Goal: Task Accomplishment & Management: Use online tool/utility

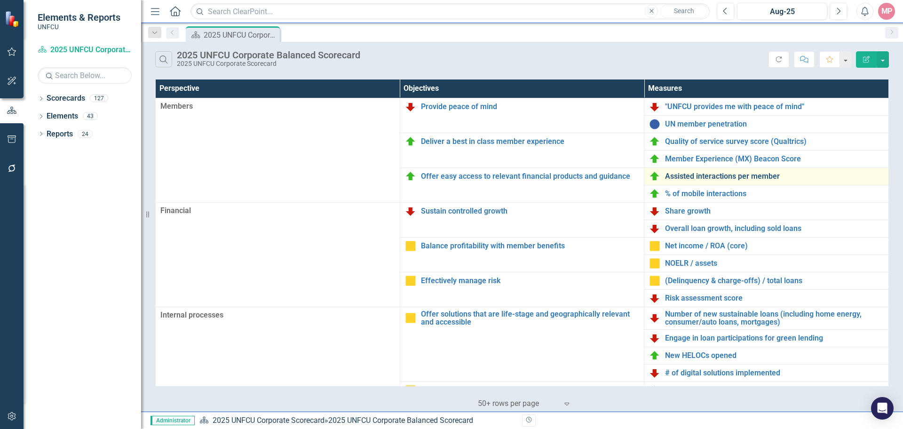
click at [642, 177] on link "Assisted interactions per member" at bounding box center [774, 176] width 219 height 8
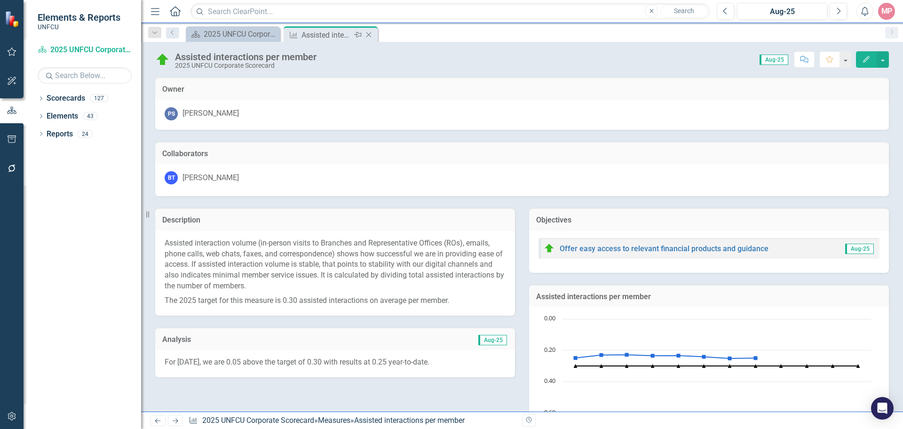
click at [371, 35] on icon "Close" at bounding box center [368, 35] width 9 height 8
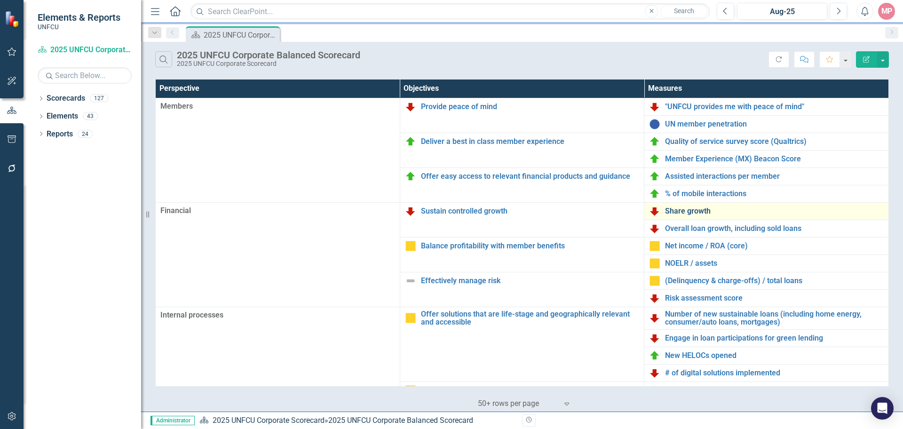
click at [642, 209] on link "Share growth" at bounding box center [774, 211] width 219 height 8
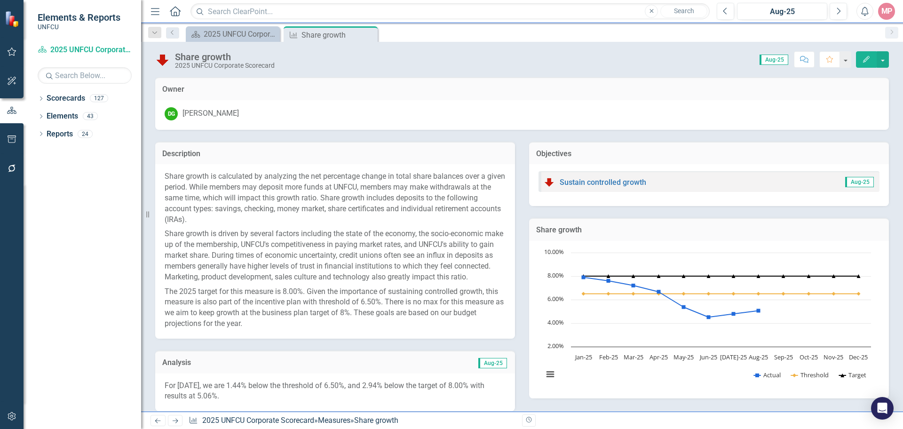
scroll to position [282, 0]
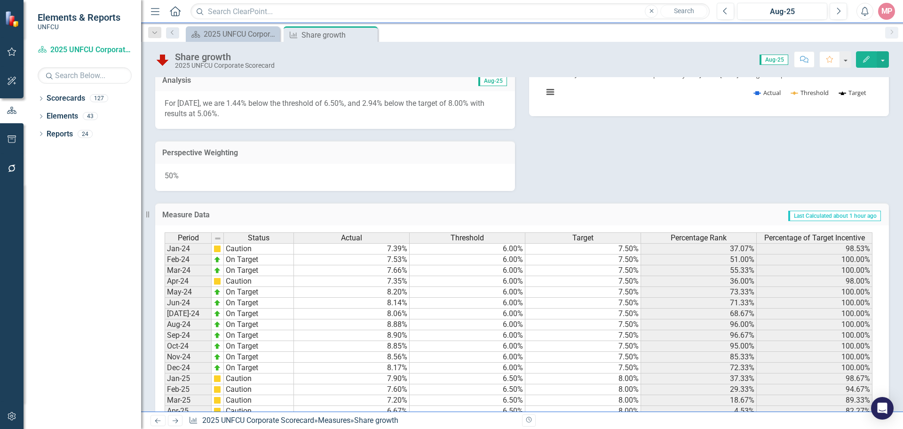
click at [489, 86] on span "Aug-25" at bounding box center [492, 81] width 29 height 10
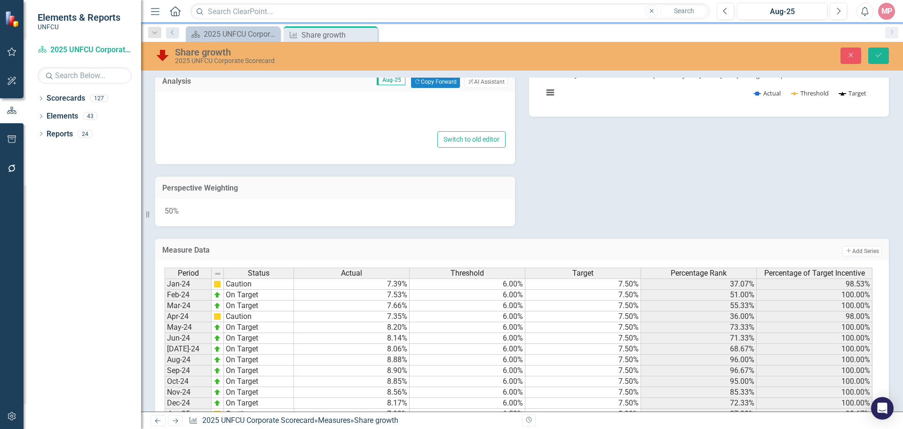
type textarea "<p>For August 2025, we are 1.44% below the threshold of 6.50%, and 2.94% below …"
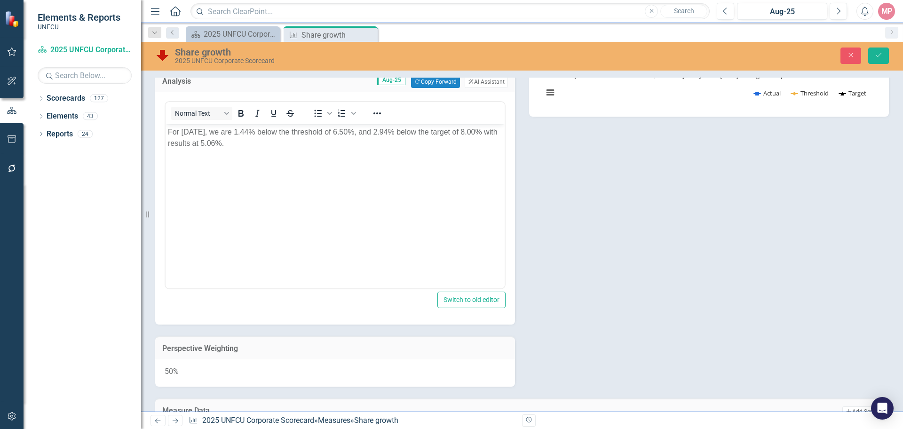
scroll to position [0, 0]
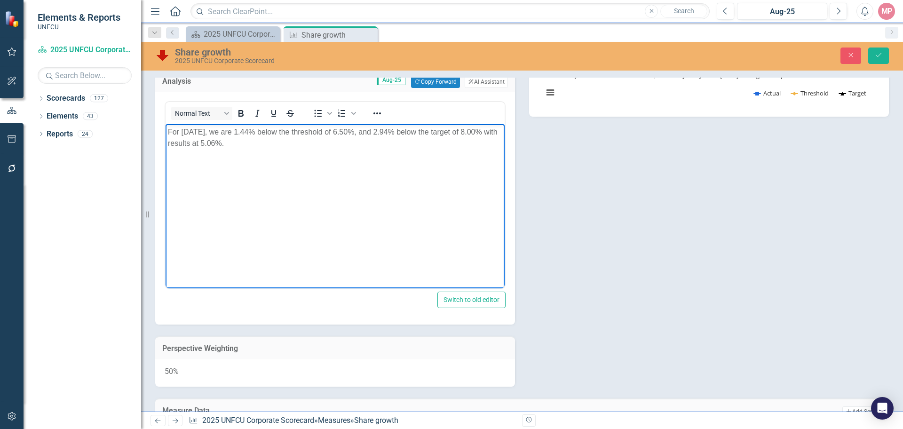
drag, startPoint x: 267, startPoint y: 142, endPoint x: 329, endPoint y: 258, distance: 131.5
click at [166, 125] on html "For August 2025, we are 1.44% below the threshold of 6.50%, and 2.94% below the…" at bounding box center [335, 194] width 339 height 141
copy p "For August 2025, we are 1.44% below the threshold of 6.50%, and 2.94% below the…"
click at [434, 88] on button "Copy Forward Copy Forward" at bounding box center [435, 82] width 48 height 12
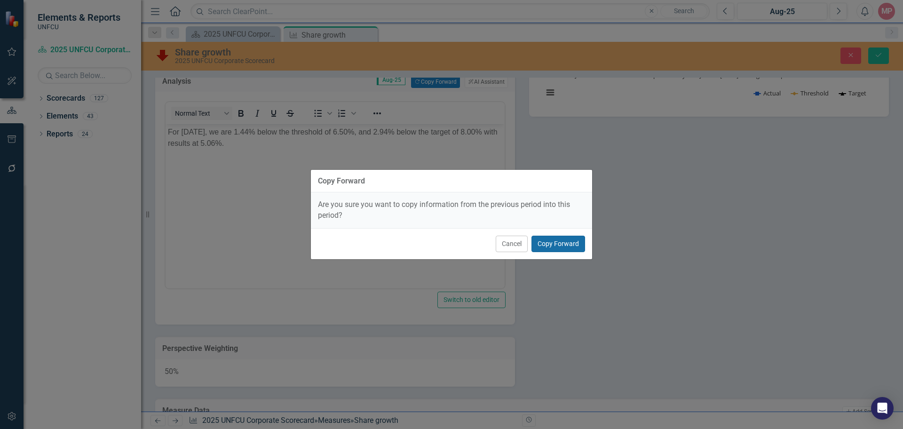
click at [556, 240] on button "Copy Forward" at bounding box center [558, 244] width 54 height 16
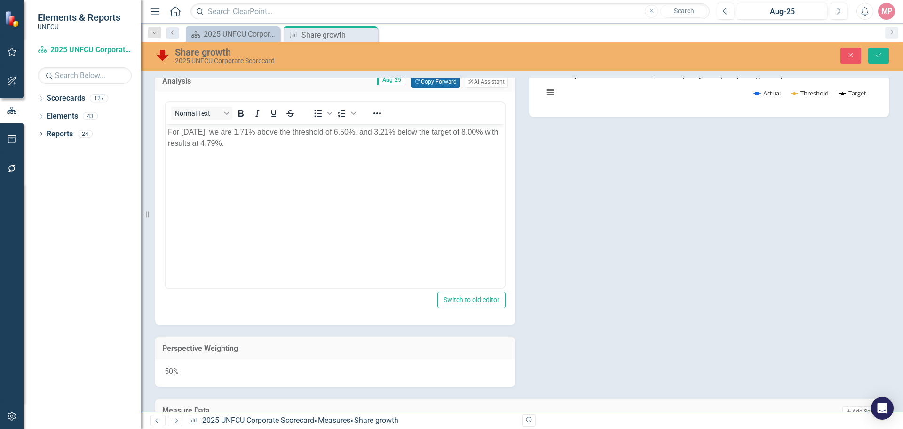
scroll to position [141, 0]
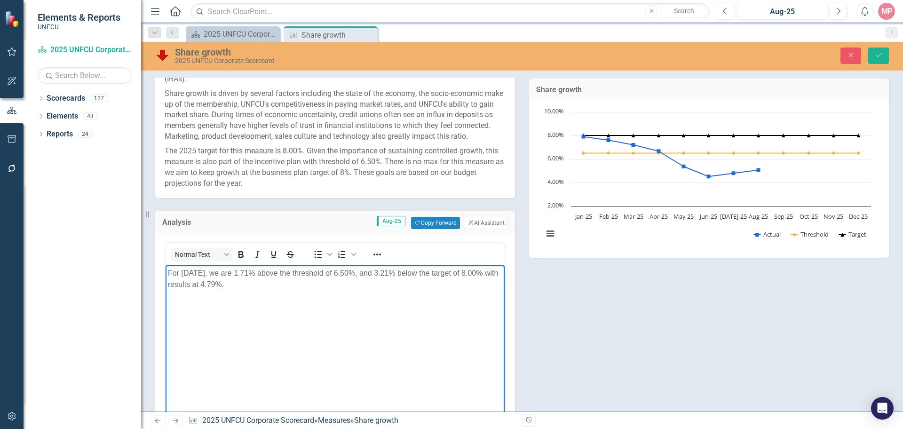
paste body "Rich Text Area. Press ALT-0 for help."
click at [294, 273] on p "For August 2025, we are 1.44% below the threshold of 6.50%, and 2.94% below the…" at bounding box center [335, 279] width 334 height 23
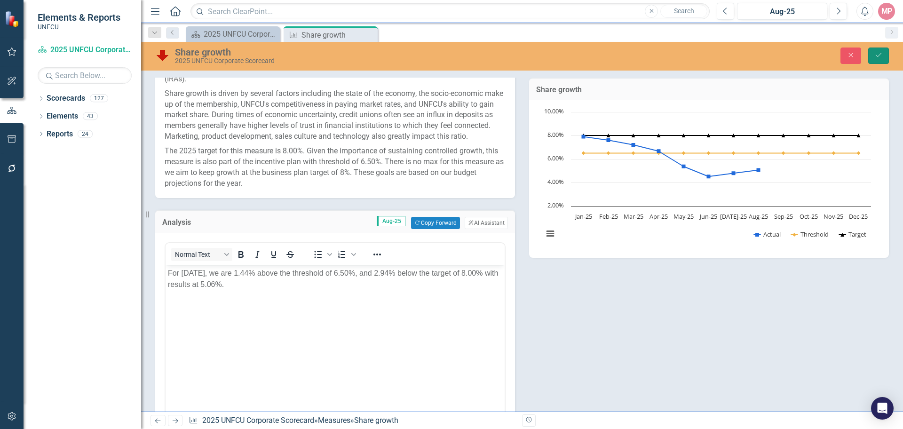
click at [642, 55] on icon "submit" at bounding box center [879, 55] width 6 height 4
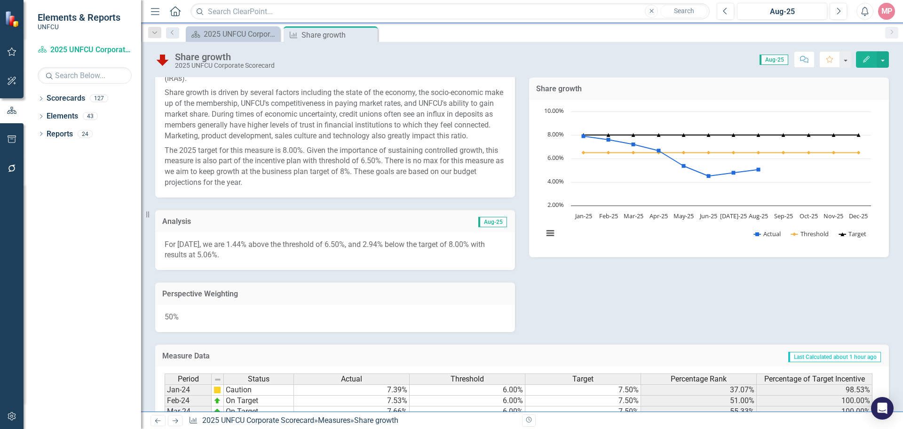
click at [487, 227] on span "Aug-25" at bounding box center [492, 222] width 29 height 10
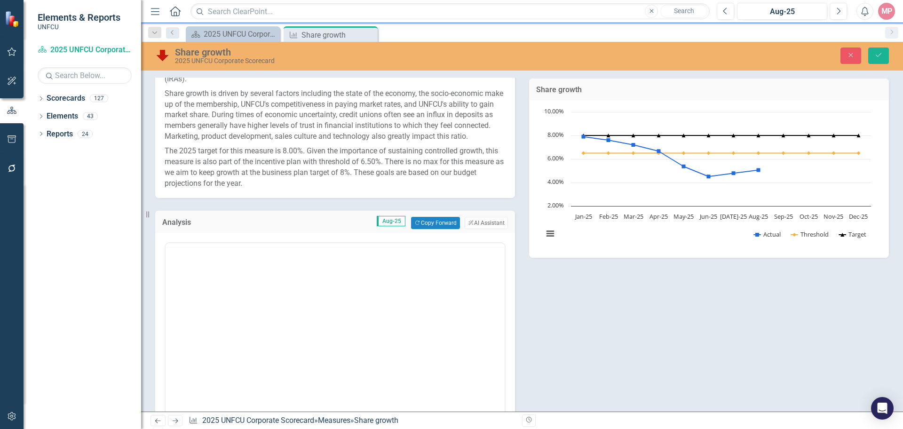
click at [487, 229] on button "ClearPoint AI AI Assistant" at bounding box center [486, 223] width 43 height 12
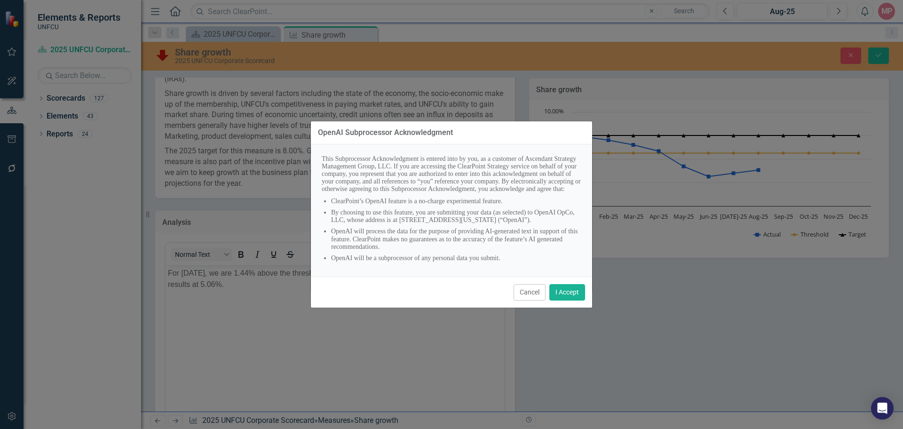
scroll to position [4, 0]
click at [533, 282] on button "Cancel" at bounding box center [530, 292] width 32 height 16
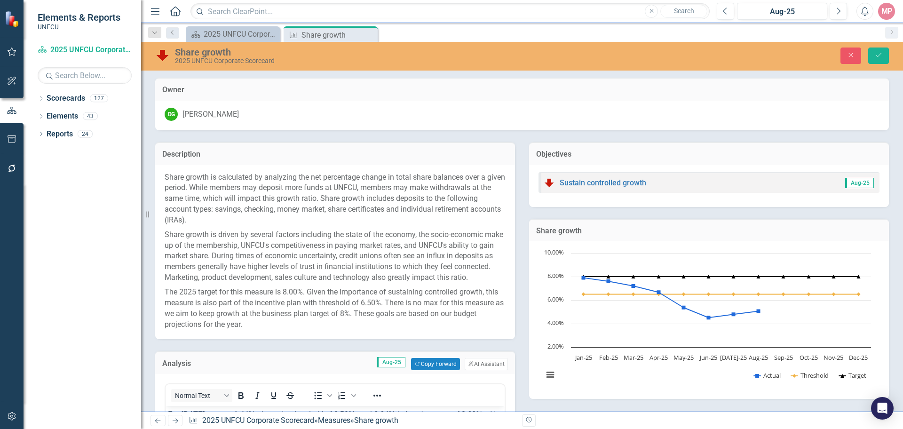
scroll to position [94, 0]
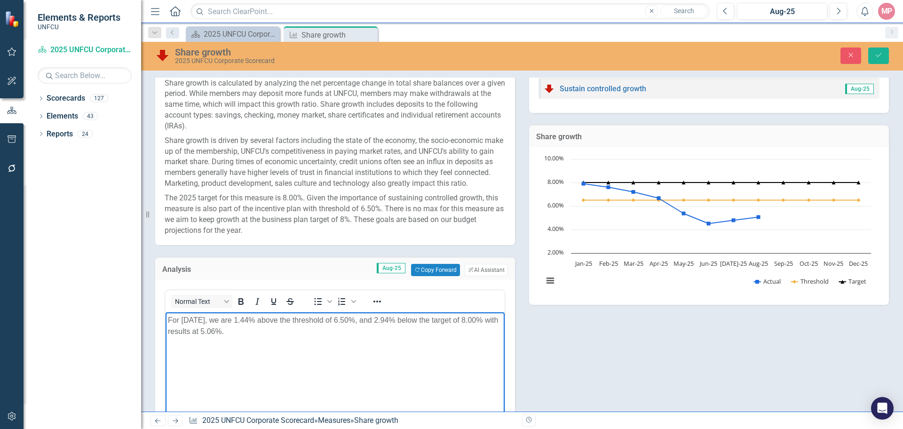
click at [295, 282] on p "For August 2025, we are 1.44% above the threshold of 6.50%, and 2.94% below the…" at bounding box center [335, 326] width 334 height 23
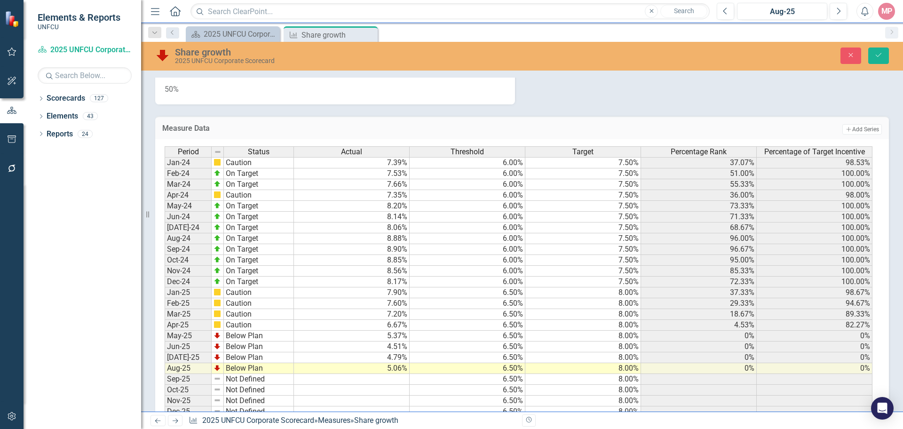
scroll to position [604, 0]
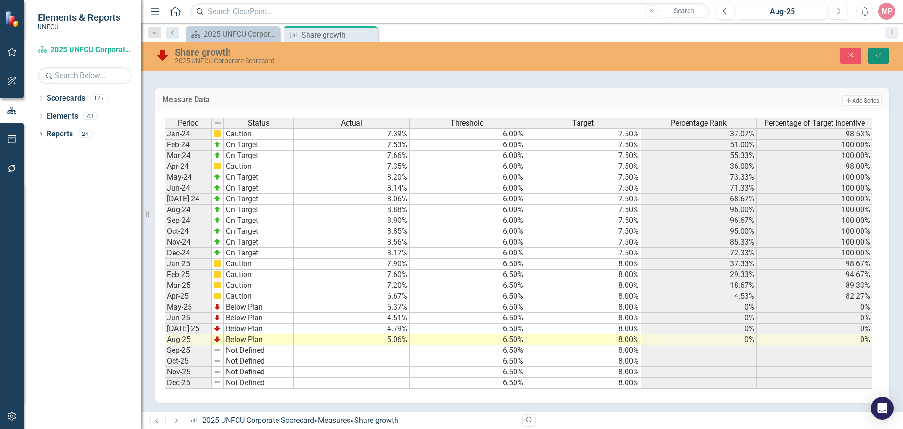
click at [642, 52] on icon "Save" at bounding box center [878, 55] width 8 height 7
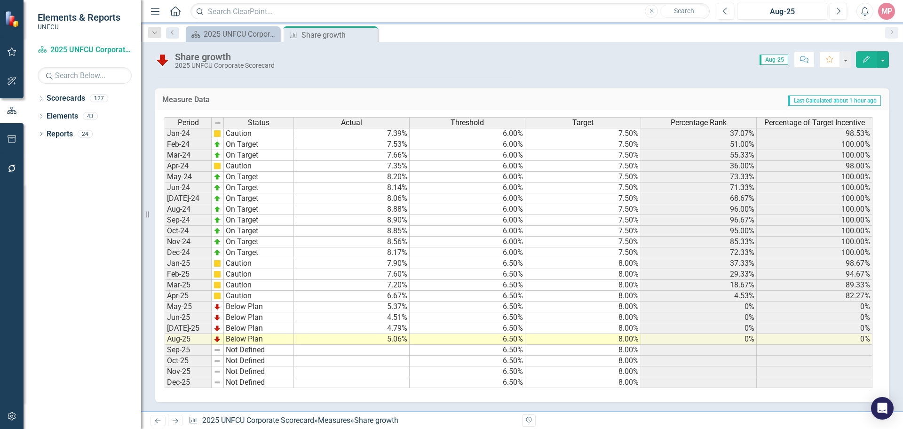
scroll to position [314, 0]
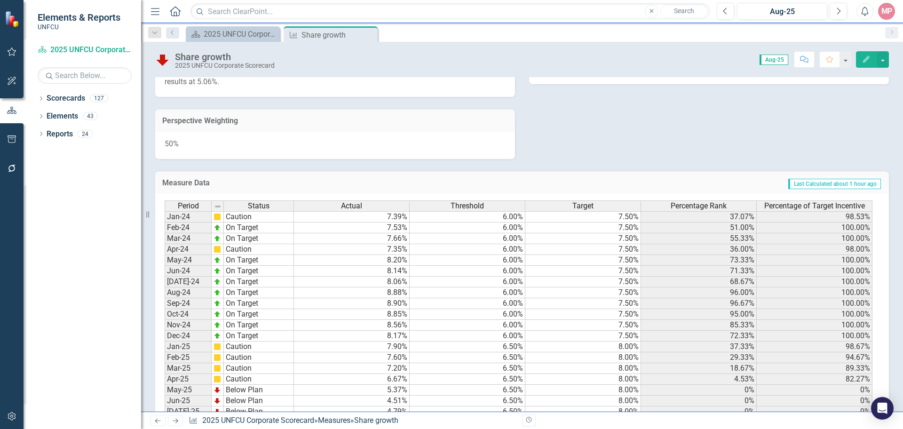
drag, startPoint x: 371, startPoint y: 39, endPoint x: 363, endPoint y: 40, distance: 8.1
click at [0, 0] on div "Close" at bounding box center [0, 0] width 0 height 0
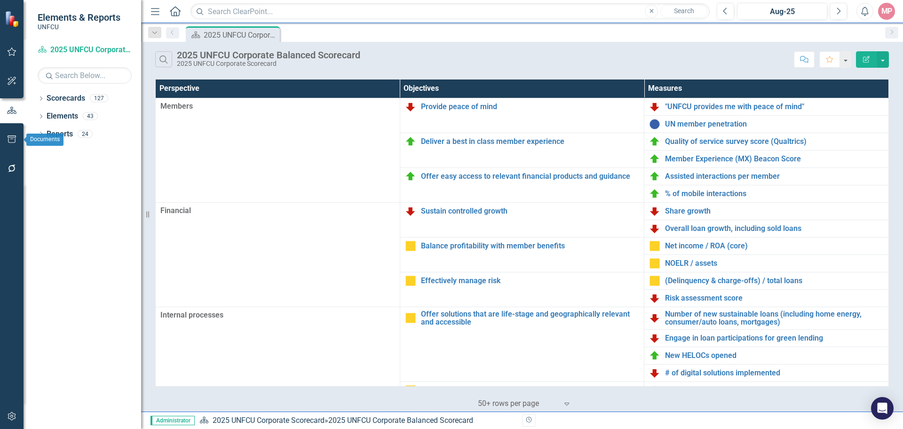
click at [10, 139] on icon "button" at bounding box center [12, 139] width 10 height 8
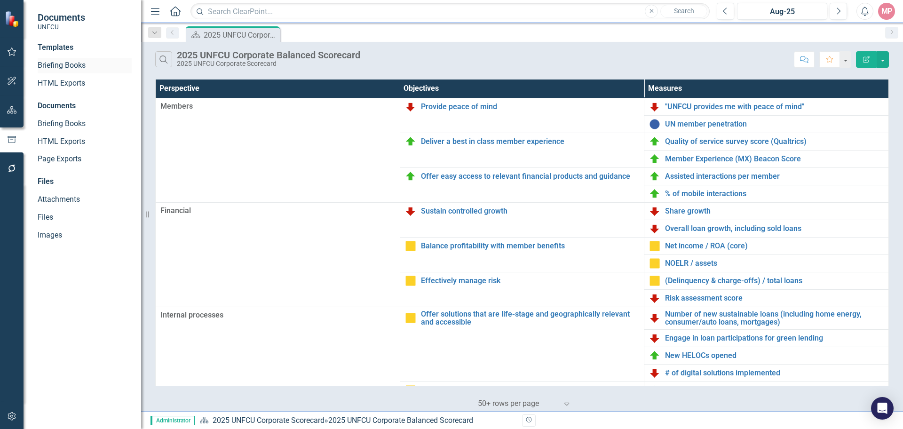
click at [69, 64] on link "Briefing Books" at bounding box center [85, 65] width 94 height 11
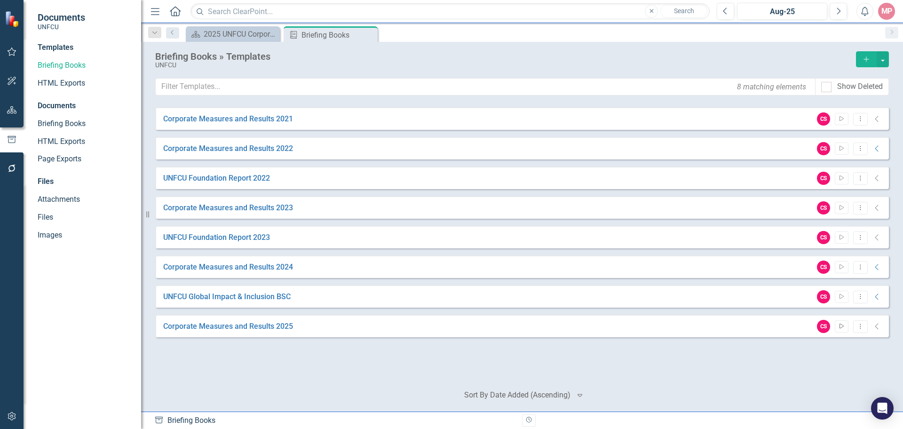
click at [842, 327] on icon "Start" at bounding box center [841, 327] width 7 height 6
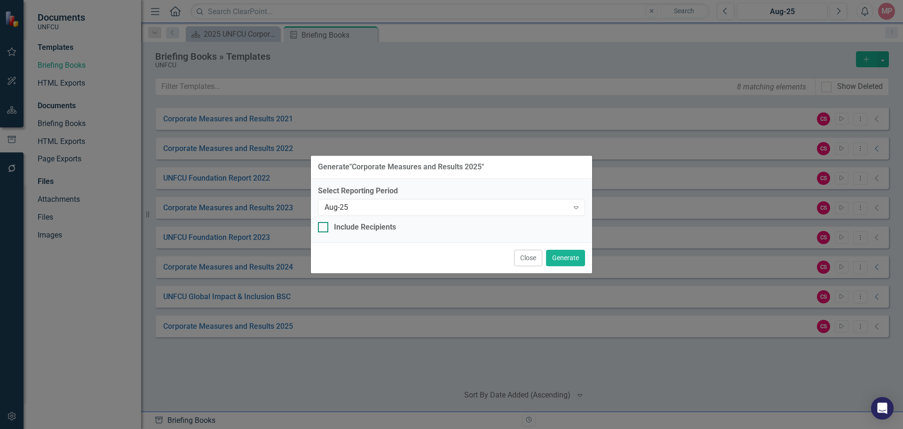
click at [326, 227] on div at bounding box center [323, 227] width 10 height 10
click at [324, 227] on input "Include Recipients" at bounding box center [321, 225] width 6 height 6
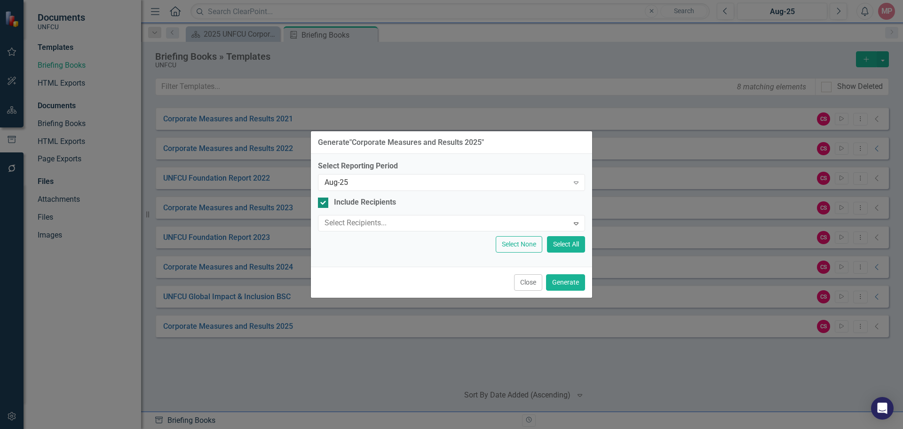
click at [323, 203] on input "Include Recipients" at bounding box center [321, 201] width 6 height 6
checkbox input "false"
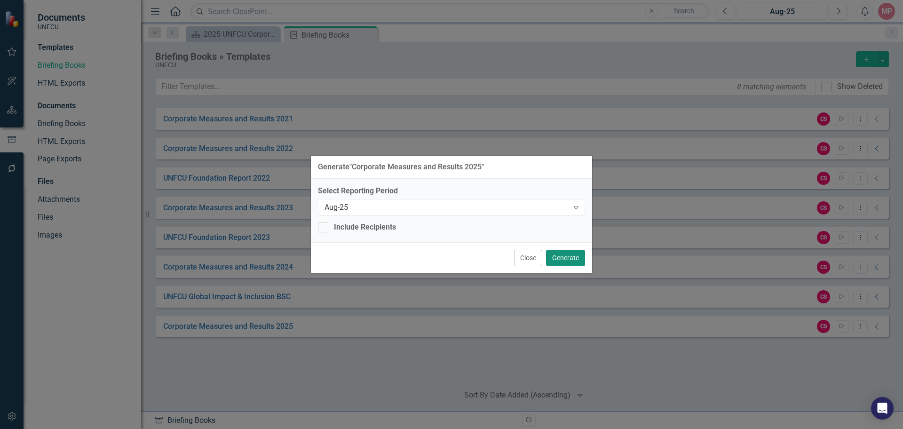
click at [578, 262] on button "Generate" at bounding box center [565, 258] width 39 height 16
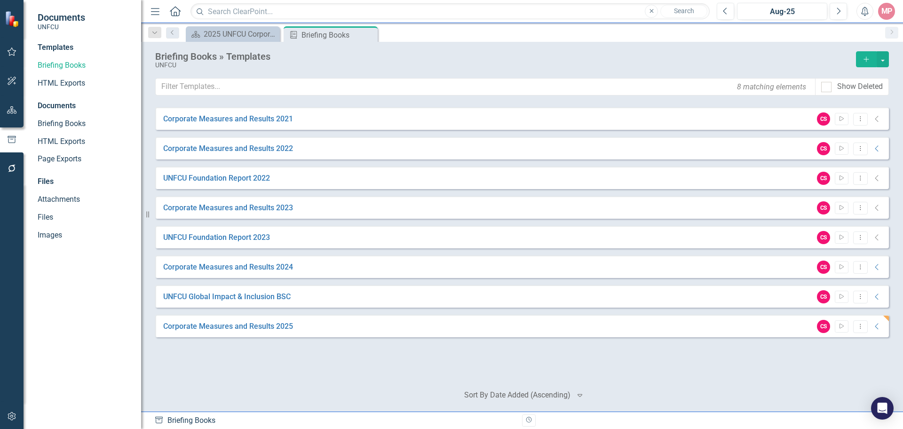
click at [869, 16] on icon "Alerts" at bounding box center [865, 11] width 10 height 9
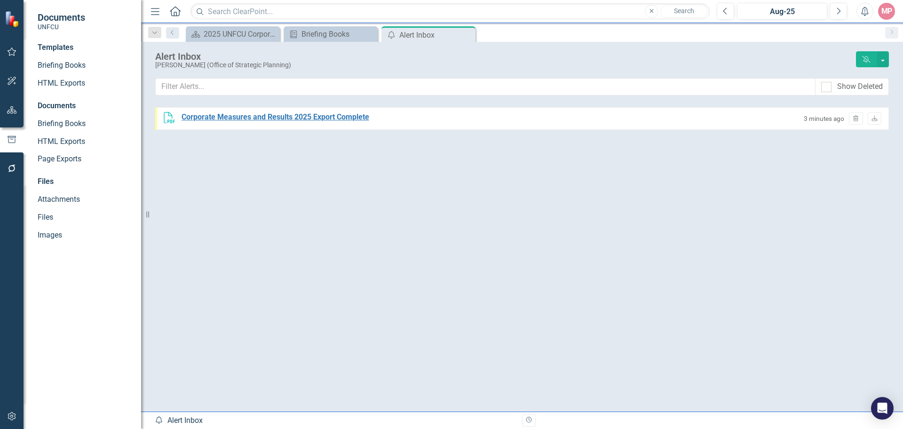
click at [283, 118] on div "Corporate Measures and Results 2025 Export Complete" at bounding box center [276, 117] width 188 height 11
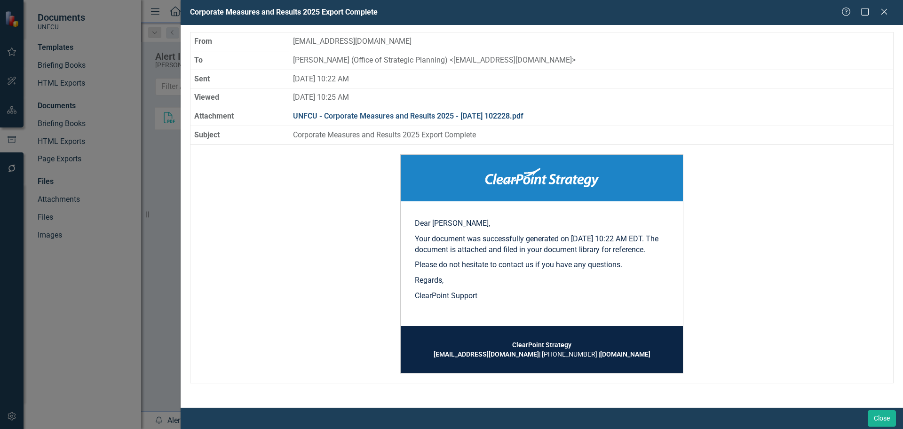
click at [465, 117] on link "UNFCU - Corporate Measures and Results 2025 - [DATE] 102228.pdf" at bounding box center [408, 115] width 230 height 9
